Goal: Task Accomplishment & Management: Use online tool/utility

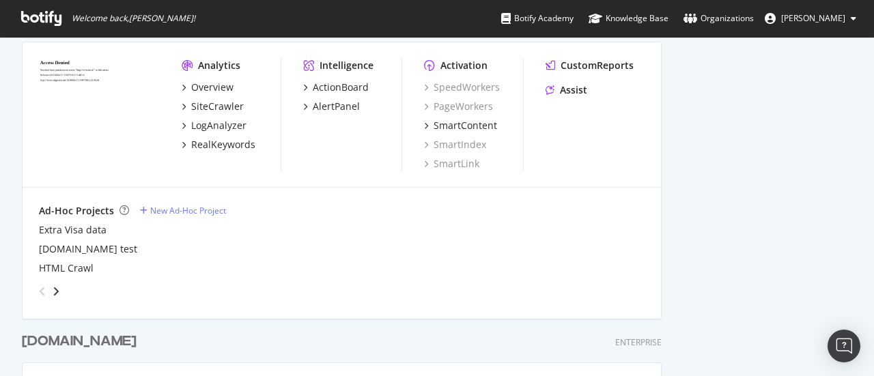
scroll to position [3072, 0]
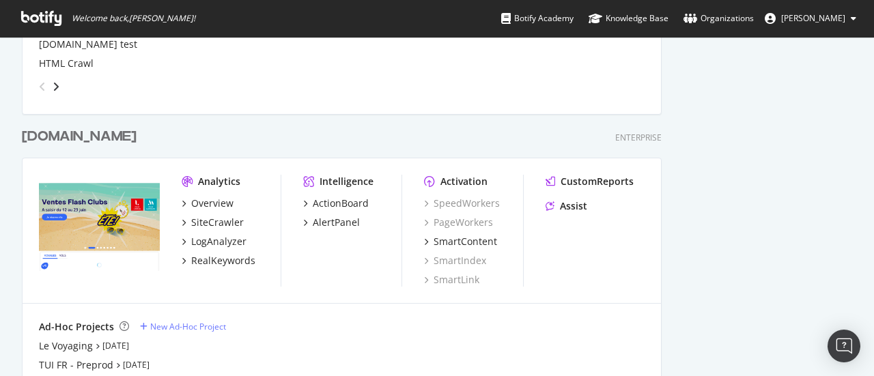
click at [33, 141] on div "[DOMAIN_NAME]" at bounding box center [79, 137] width 115 height 20
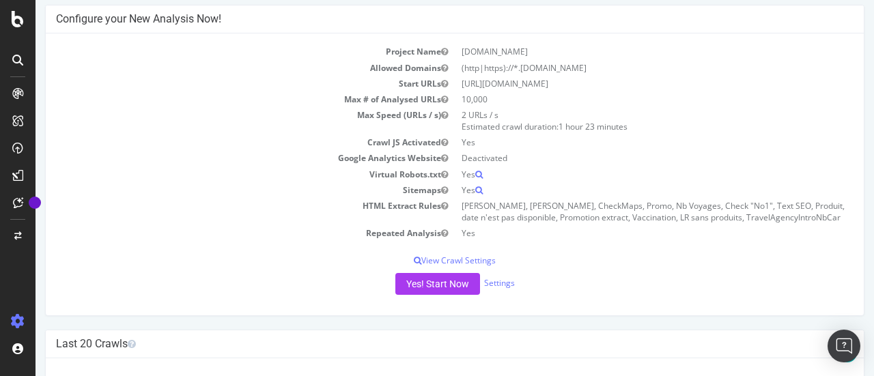
scroll to position [205, 0]
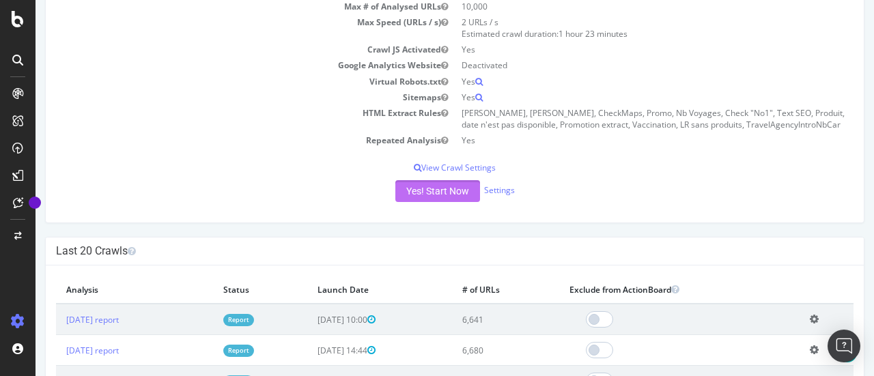
click at [440, 192] on button "Yes! Start Now" at bounding box center [437, 191] width 85 height 22
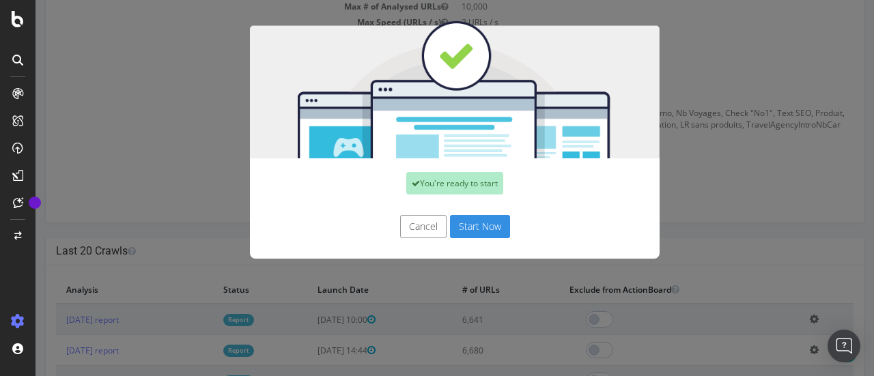
click at [478, 227] on button "Start Now" at bounding box center [480, 226] width 60 height 23
